Goal: Transaction & Acquisition: Purchase product/service

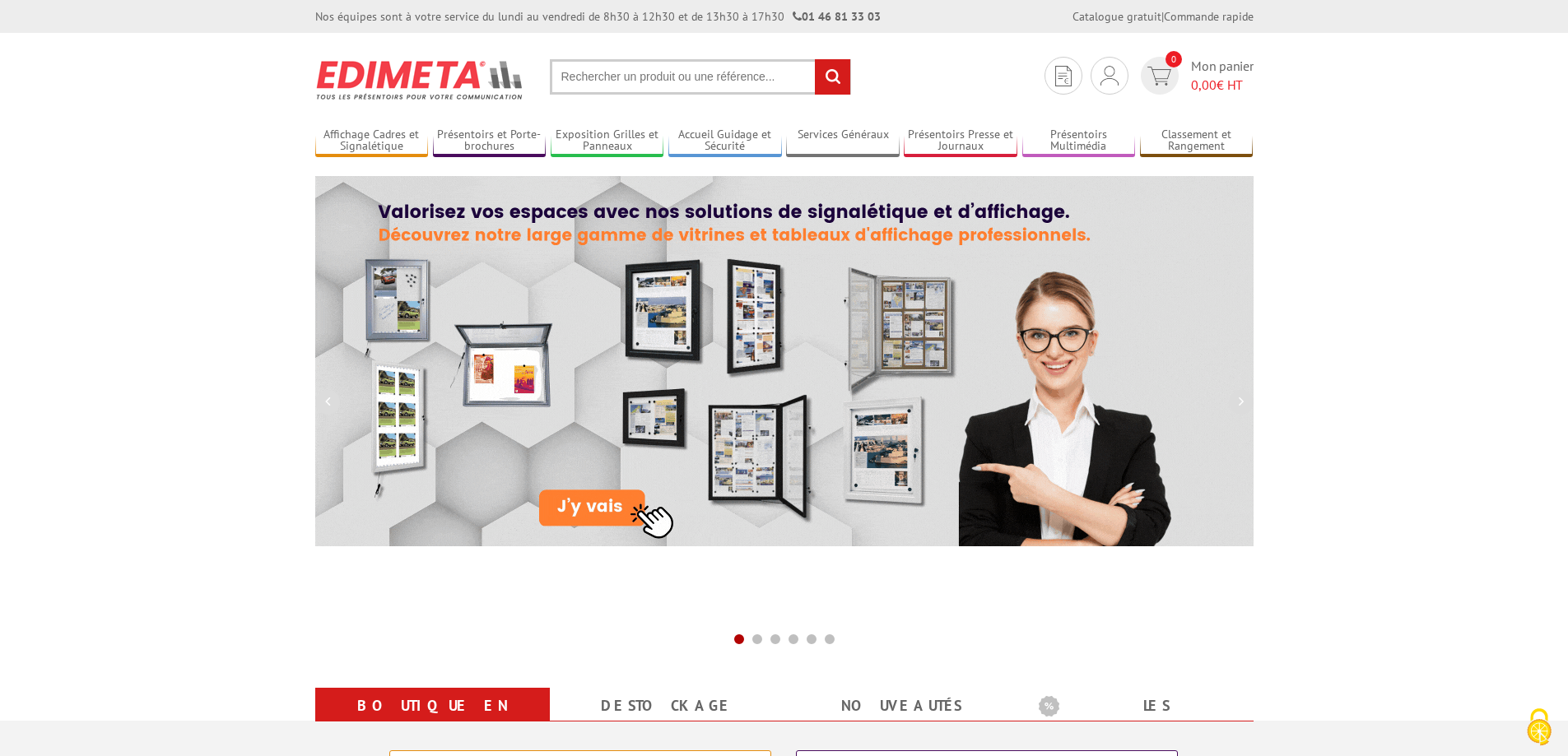
click at [547, 279] on img at bounding box center [784, 361] width 939 height 370
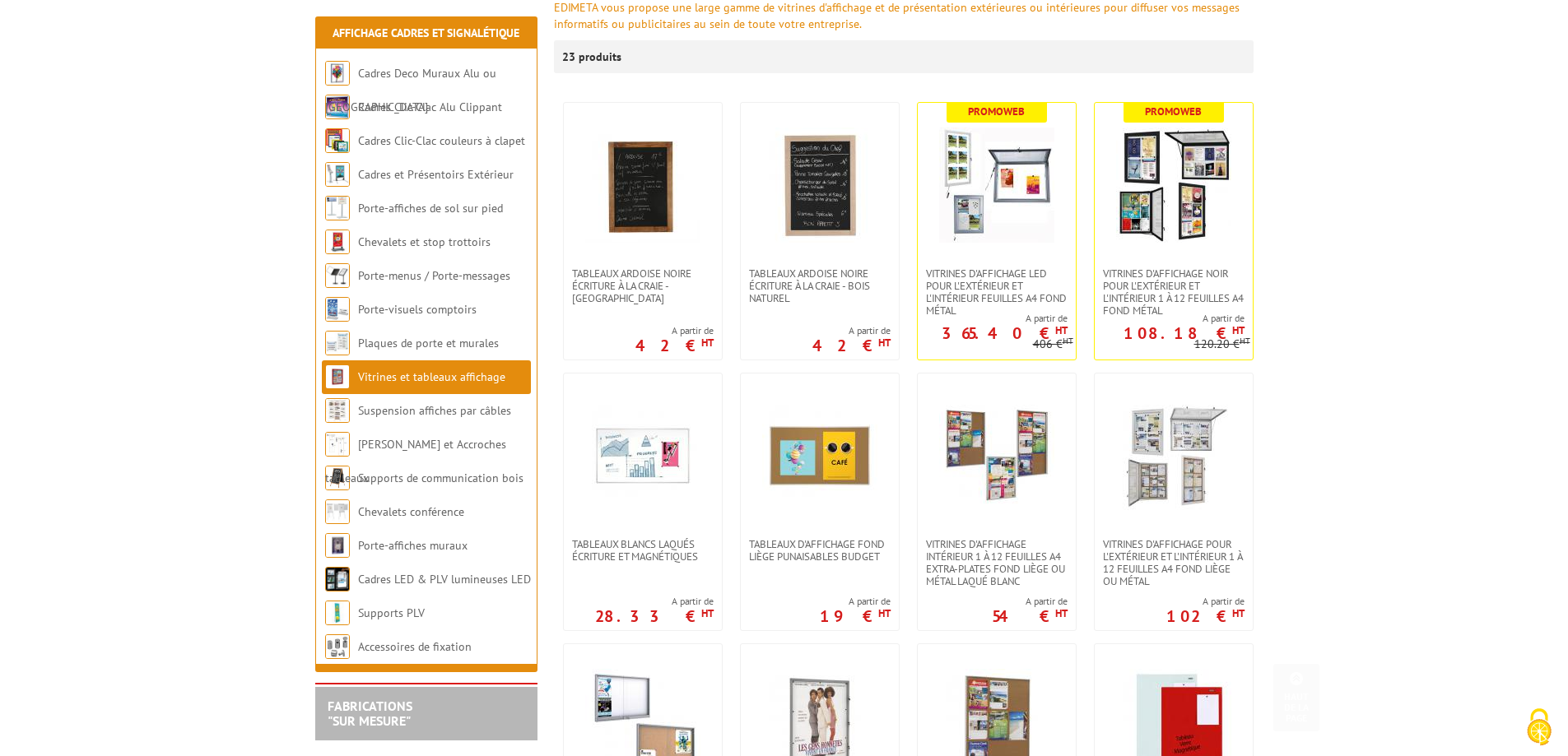
scroll to position [494, 0]
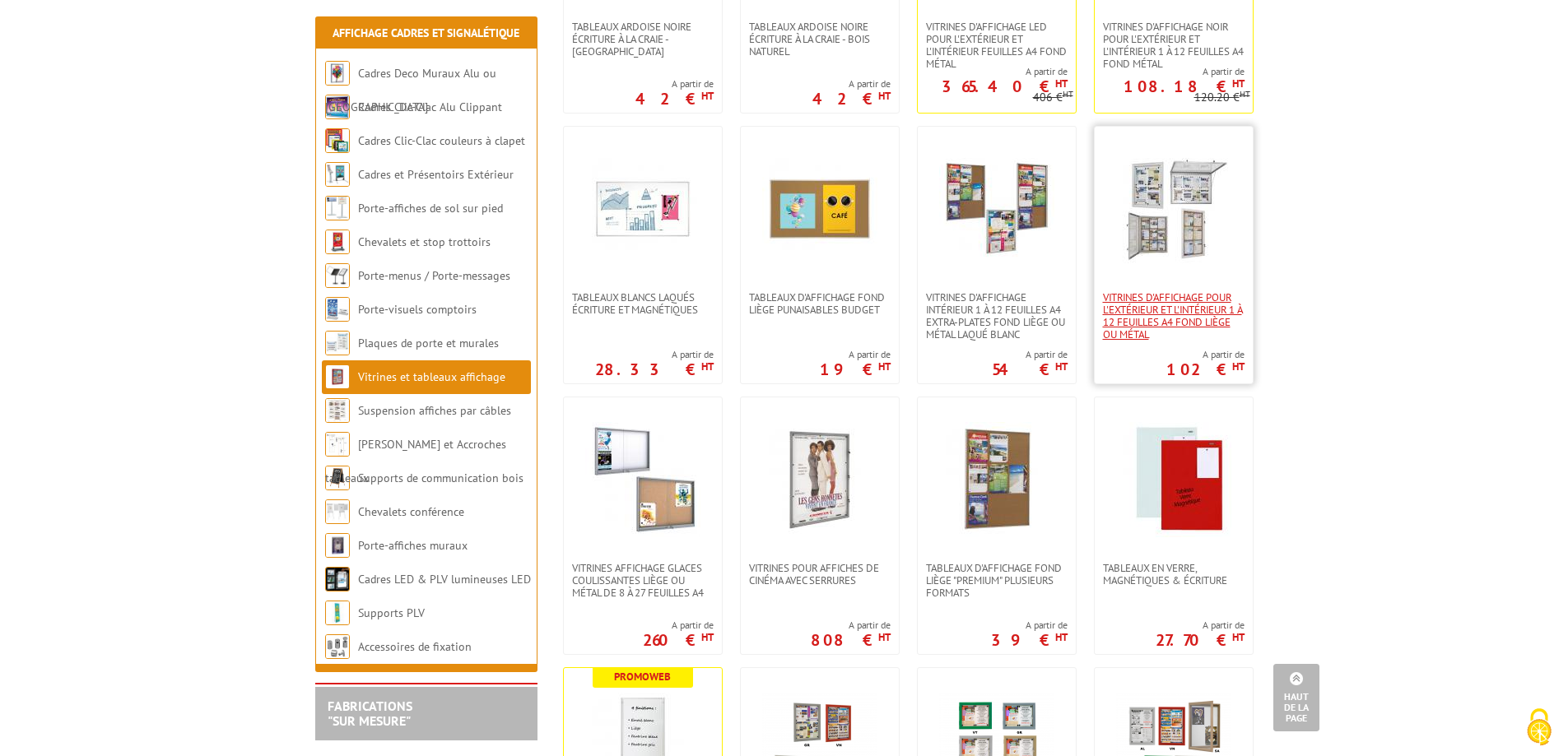
click at [1192, 296] on span "Vitrines d'affichage pour l'extérieur et l'intérieur 1 à 12 feuilles A4 fond li…" at bounding box center [1174, 316] width 142 height 50
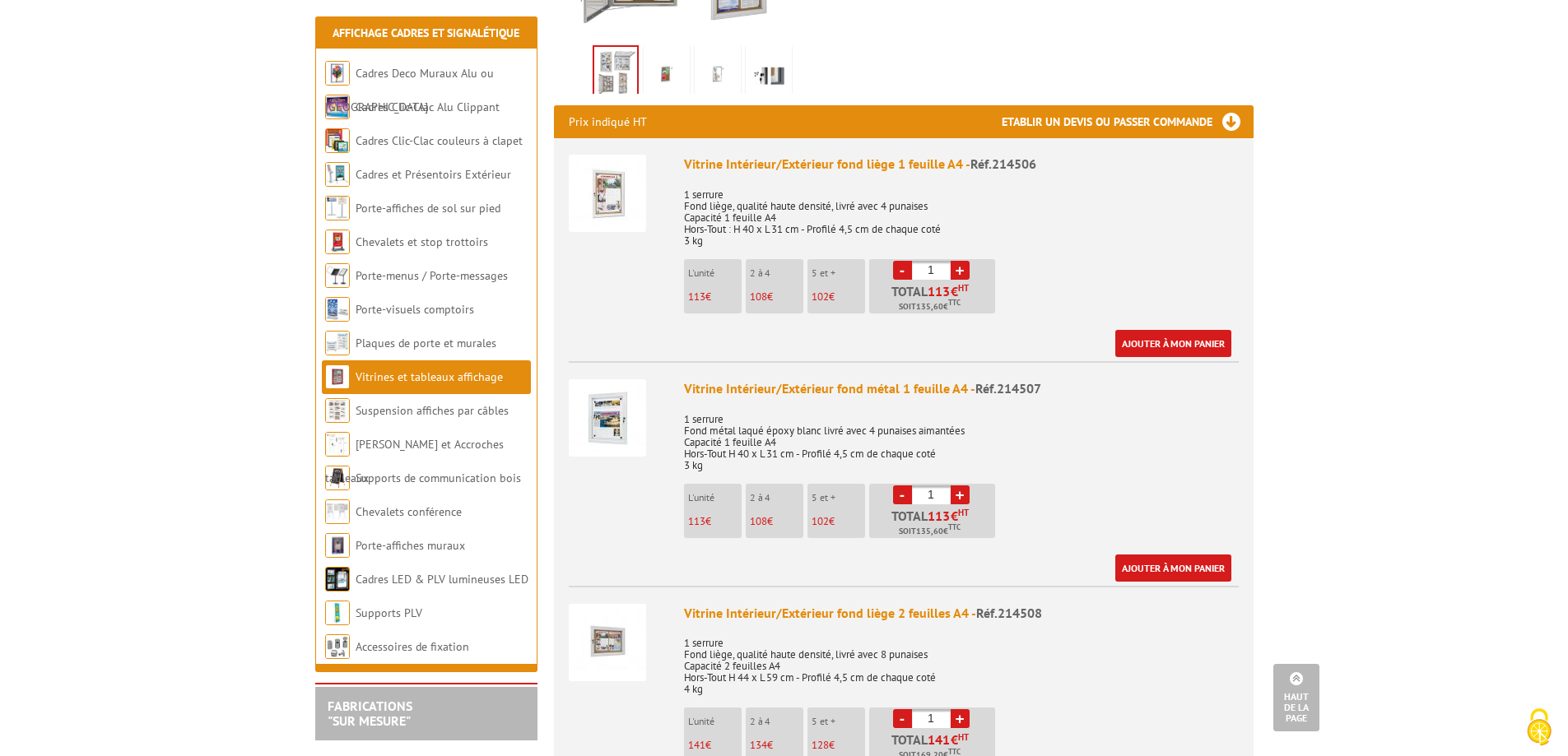
scroll to position [658, 0]
